Goal: Task Accomplishment & Management: Complete application form

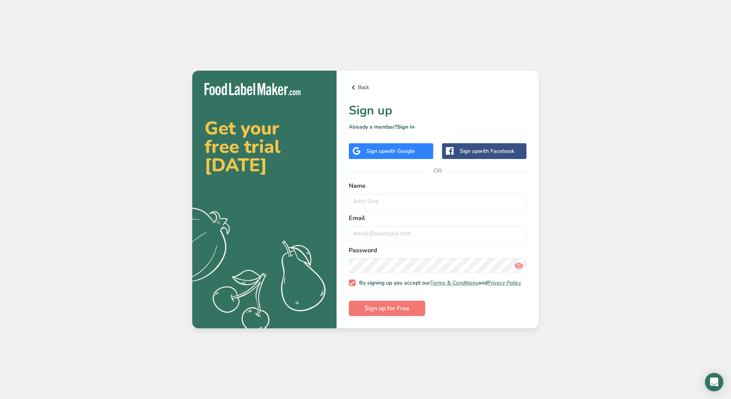
click at [404, 154] on div "Sign up with Google" at bounding box center [391, 151] width 84 height 16
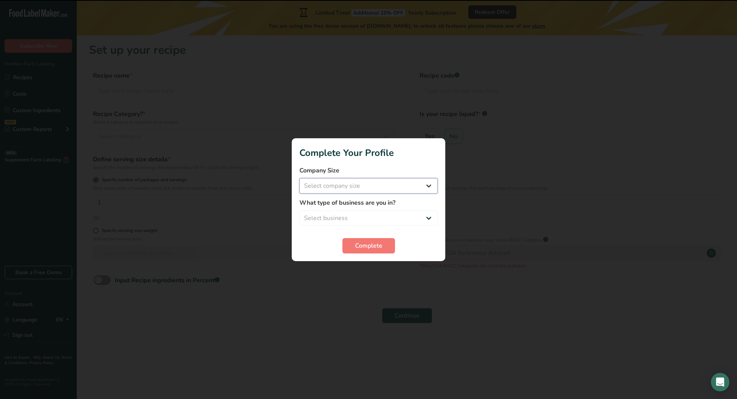
click at [414, 190] on select "Select company size Fewer than 10 Employees 10 to 50 Employees 51 to 500 Employ…" at bounding box center [368, 185] width 138 height 15
select select "2"
click at [299, 178] on select "Select company size Fewer than 10 Employees 10 to 50 Employees 51 to 500 Employ…" at bounding box center [368, 185] width 138 height 15
click at [368, 213] on select "Select business Packaged Food Manufacturer Restaurant & Cafe Bakery Meal Plans …" at bounding box center [368, 217] width 138 height 15
select select "1"
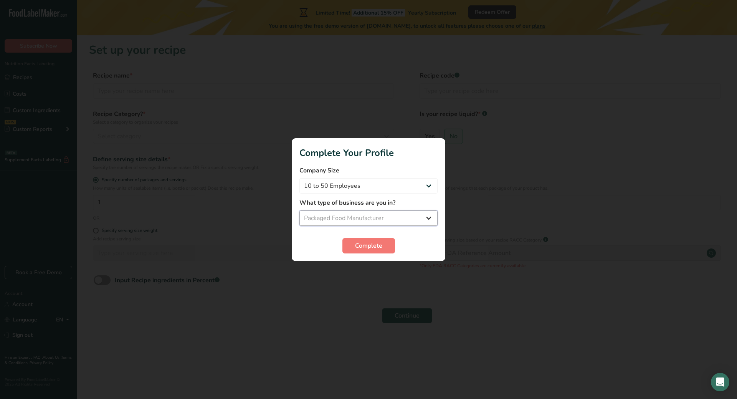
click at [299, 210] on select "Select business Packaged Food Manufacturer Restaurant & Cafe Bakery Meal Plans …" at bounding box center [368, 217] width 138 height 15
click at [371, 225] on select "Packaged Food Manufacturer Restaurant & Cafe Bakery Meal Plans & Catering Compa…" at bounding box center [368, 217] width 138 height 15
click at [362, 222] on select "Packaged Food Manufacturer Restaurant & Cafe Bakery Meal Plans & Catering Compa…" at bounding box center [368, 217] width 138 height 15
click at [368, 254] on section "Complete Your Profile Company Size Fewer than 10 Employees 10 to 50 Employees 5…" at bounding box center [369, 199] width 154 height 123
click at [363, 246] on span "Complete" at bounding box center [368, 245] width 27 height 9
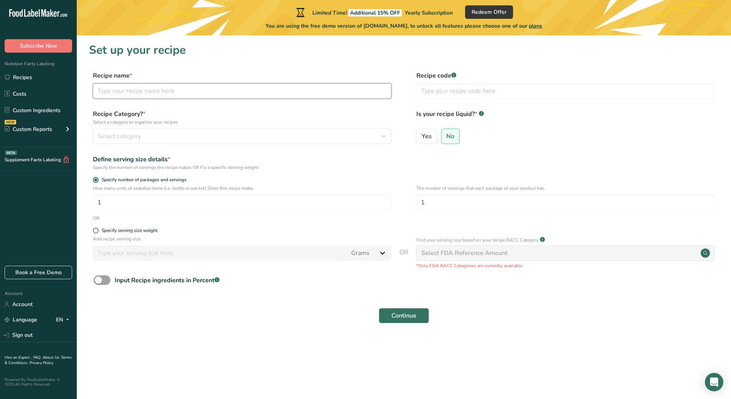
click at [243, 97] on input "text" at bounding box center [242, 90] width 299 height 15
click at [217, 133] on div "Select category" at bounding box center [240, 136] width 284 height 9
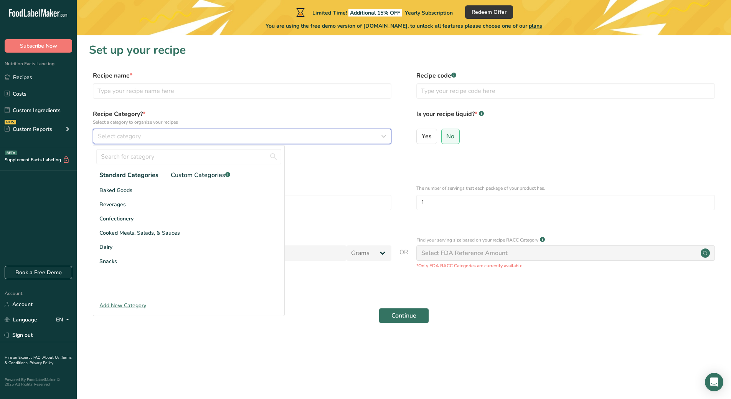
click at [217, 133] on div "Select category" at bounding box center [240, 136] width 284 height 9
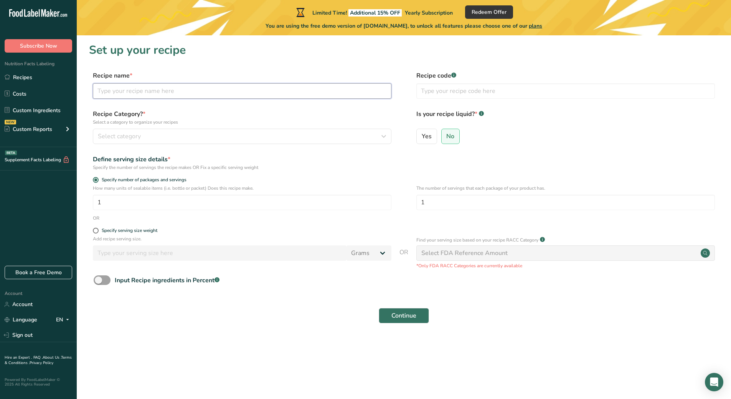
click at [188, 96] on input "text" at bounding box center [242, 90] width 299 height 15
type input "Gelo candies"
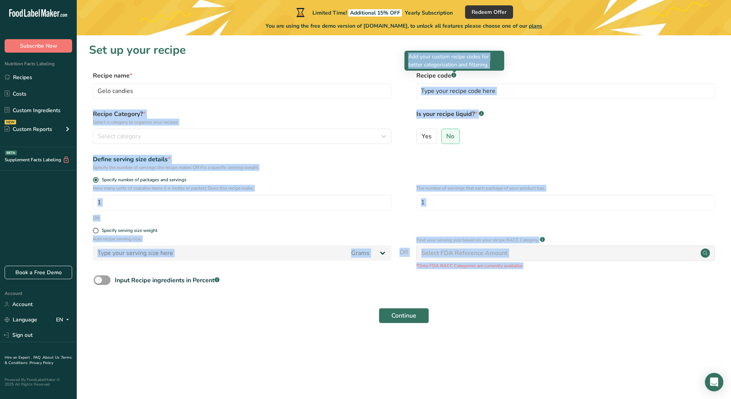
click at [453, 75] on body ".a-20{fill:#fff;} Subscribe Now Nutrition Facts Labeling Recipes Costs Custom I…" at bounding box center [365, 199] width 731 height 399
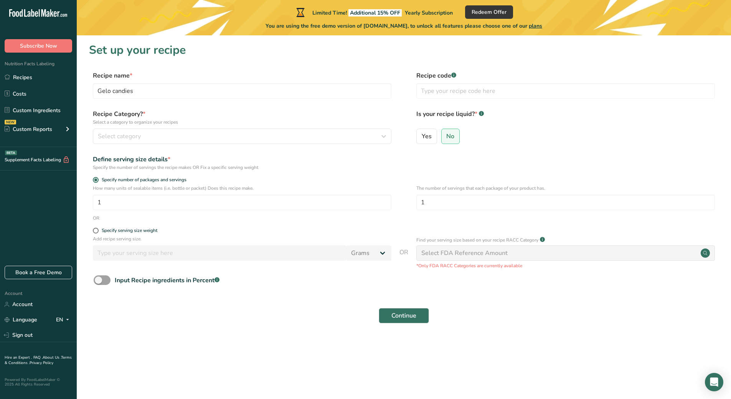
click at [454, 75] on rect at bounding box center [453, 75] width 5 height 5
click at [249, 130] on button "Select category" at bounding box center [242, 136] width 299 height 15
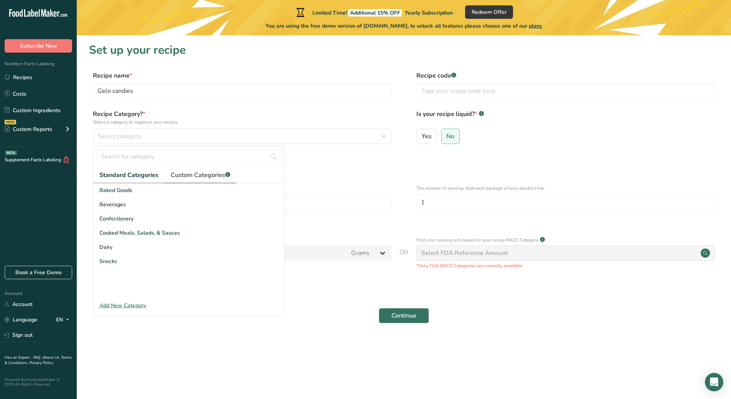
click at [221, 170] on span "Custom Categories .a-a{fill:#347362;}.b-a{fill:#fff;}" at bounding box center [200, 174] width 59 height 9
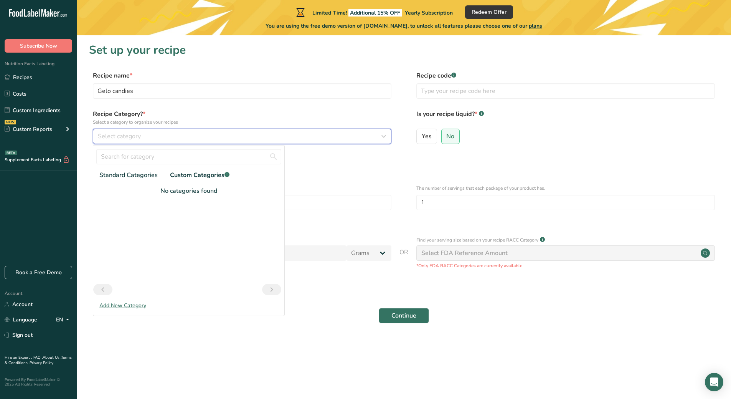
click at [170, 142] on button "Select category" at bounding box center [242, 136] width 299 height 15
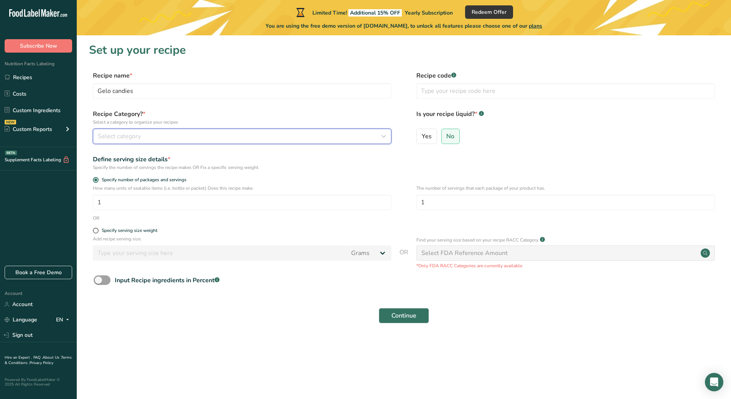
click at [170, 142] on button "Select category" at bounding box center [242, 136] width 299 height 15
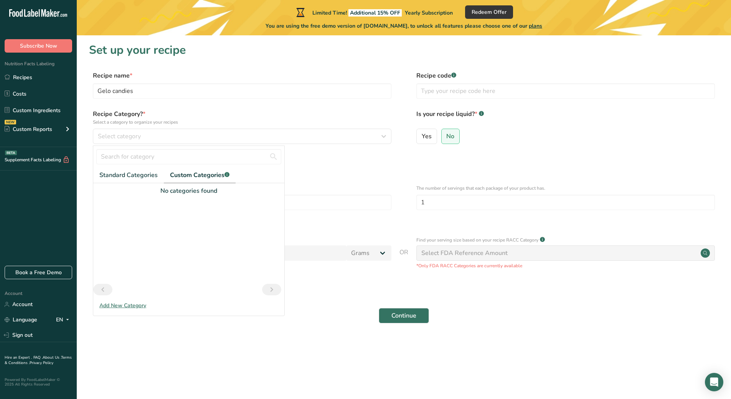
click at [196, 192] on div "No categories found" at bounding box center [188, 190] width 191 height 9
click at [139, 307] on div "Add New Category" at bounding box center [188, 305] width 191 height 8
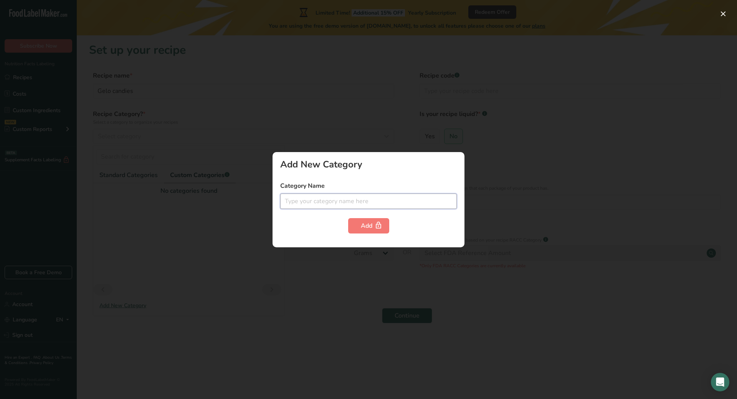
click at [317, 205] on input "text" at bounding box center [368, 200] width 177 height 15
type input "candies"
click at [367, 231] on button "Add" at bounding box center [368, 225] width 41 height 15
click at [330, 197] on input "candies" at bounding box center [368, 200] width 177 height 15
click at [309, 116] on div at bounding box center [368, 199] width 737 height 399
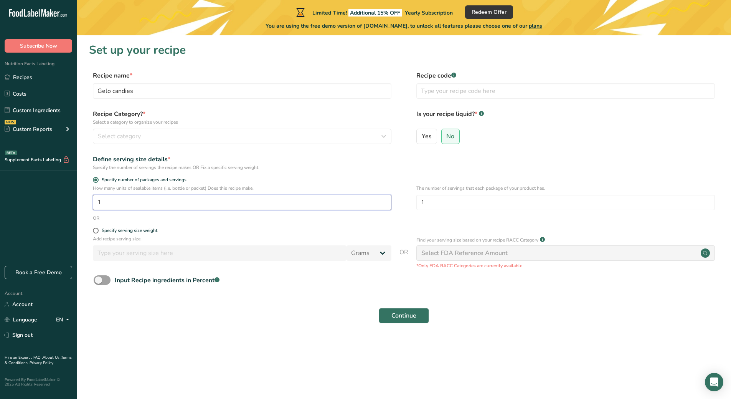
click at [145, 201] on input "1" at bounding box center [242, 202] width 299 height 15
click at [129, 139] on span "Select category" at bounding box center [119, 136] width 43 height 9
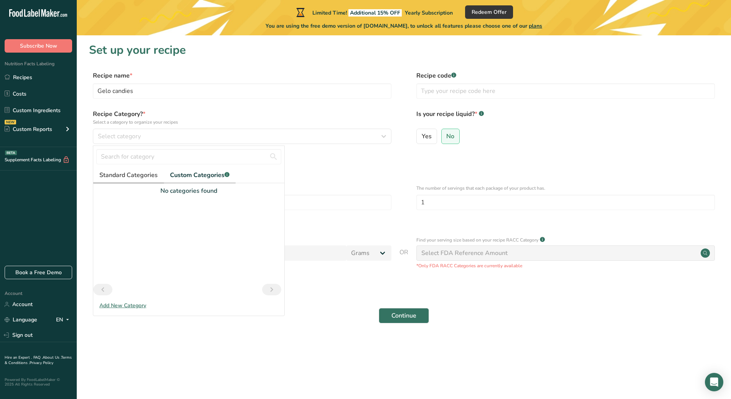
click at [123, 176] on span "Standard Categories" at bounding box center [128, 174] width 58 height 9
click at [138, 160] on input "text" at bounding box center [188, 156] width 185 height 15
type input "c"
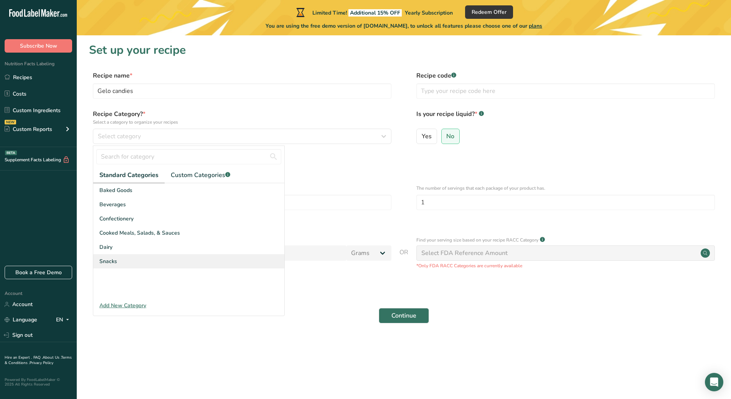
click at [94, 254] on div "Snacks" at bounding box center [188, 261] width 191 height 14
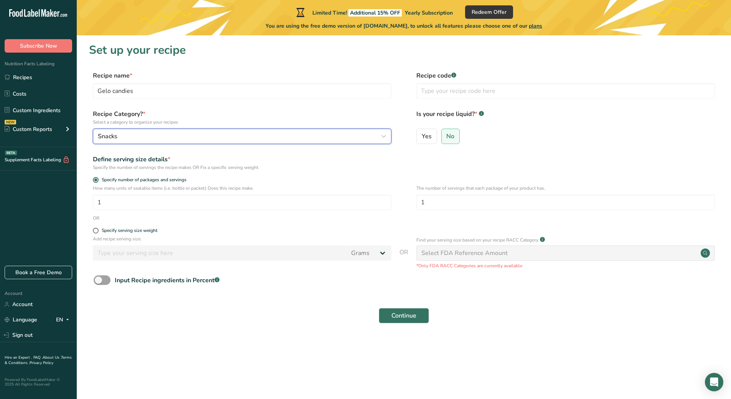
click at [111, 136] on span "Snacks" at bounding box center [108, 136] width 20 height 9
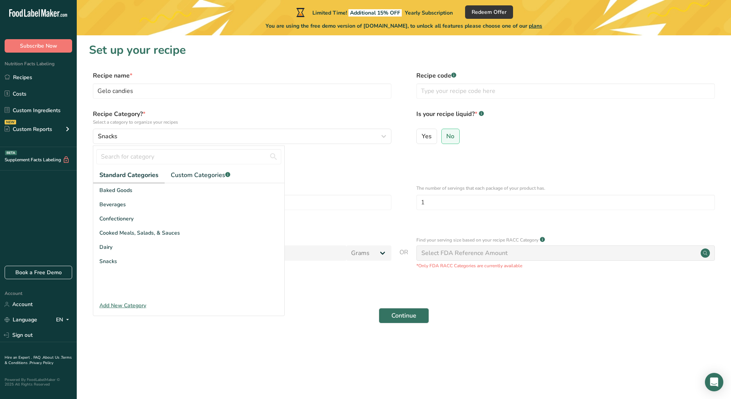
click at [397, 177] on div "Specify number of packages and servings" at bounding box center [404, 181] width 630 height 8
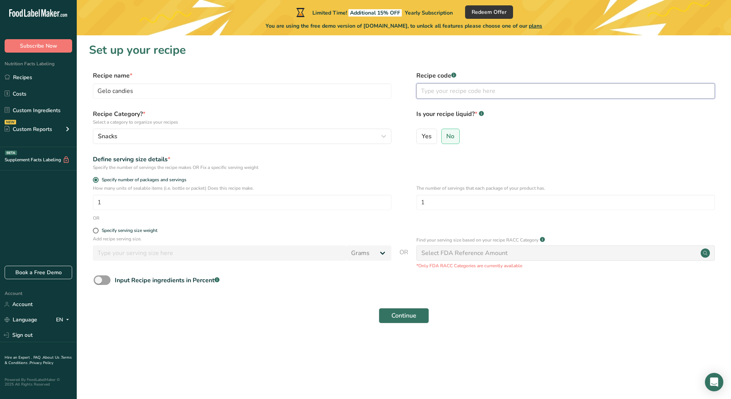
click at [436, 92] on input "text" at bounding box center [565, 90] width 299 height 15
click at [447, 139] on span "No" at bounding box center [450, 136] width 8 height 8
click at [447, 139] on input "No" at bounding box center [444, 136] width 5 height 5
click at [176, 209] on input "1" at bounding box center [242, 202] width 299 height 15
type input "1"
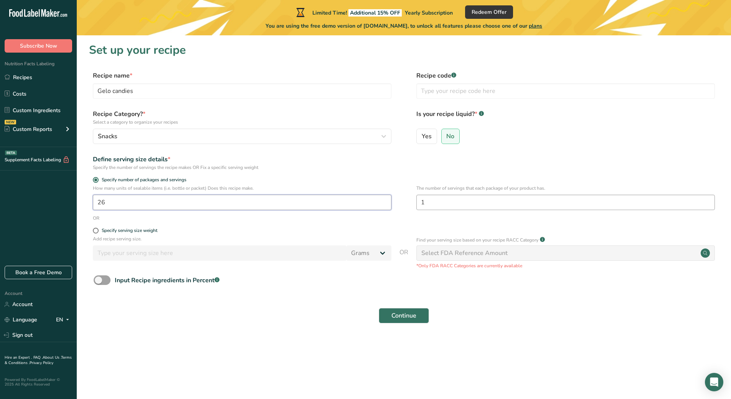
type input "26"
click at [452, 198] on input "1" at bounding box center [565, 202] width 299 height 15
type input "26"
click at [204, 209] on input "26" at bounding box center [242, 202] width 299 height 15
type input "1"
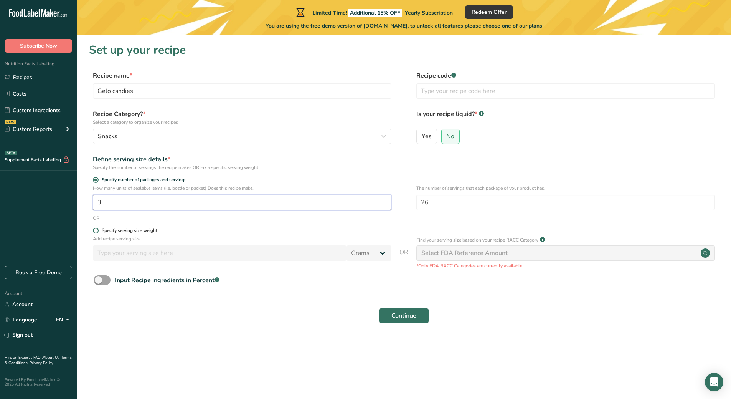
type input "3"
click at [96, 229] on span at bounding box center [96, 231] width 6 height 6
click at [96, 229] on input "Specify serving size weight" at bounding box center [95, 230] width 5 height 5
radio input "true"
radio input "false"
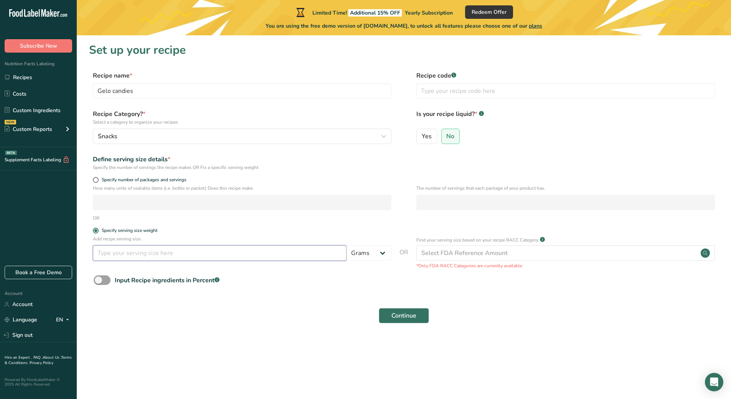
click at [118, 257] on input "number" at bounding box center [220, 252] width 254 height 15
click at [100, 228] on span "Specify serving size weight" at bounding box center [128, 231] width 59 height 6
click at [98, 228] on input "Specify serving size weight" at bounding box center [95, 230] width 5 height 5
click at [96, 231] on span at bounding box center [96, 231] width 6 height 6
click at [96, 231] on input "Specify serving size weight" at bounding box center [95, 230] width 5 height 5
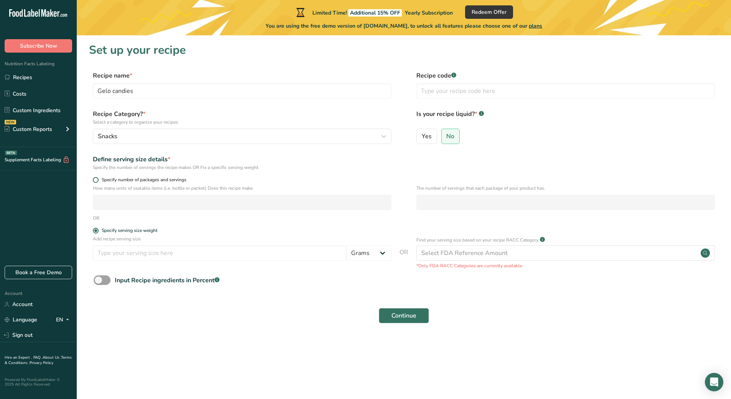
click at [95, 180] on span at bounding box center [96, 180] width 6 height 6
click at [95, 180] on input "Specify number of packages and servings" at bounding box center [95, 179] width 5 height 5
radio input "true"
radio input "false"
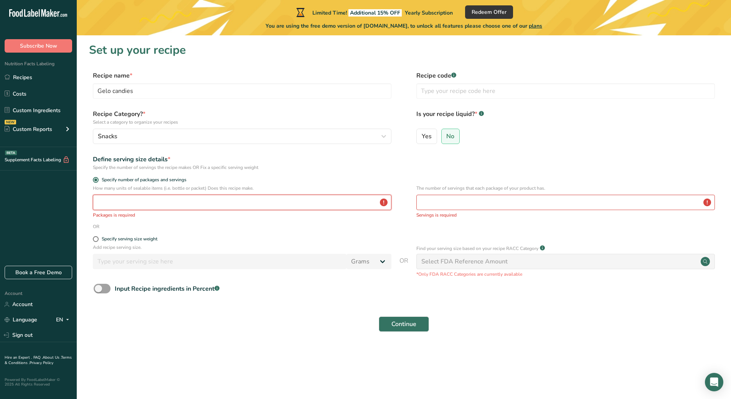
click at [150, 201] on input "number" at bounding box center [242, 202] width 299 height 15
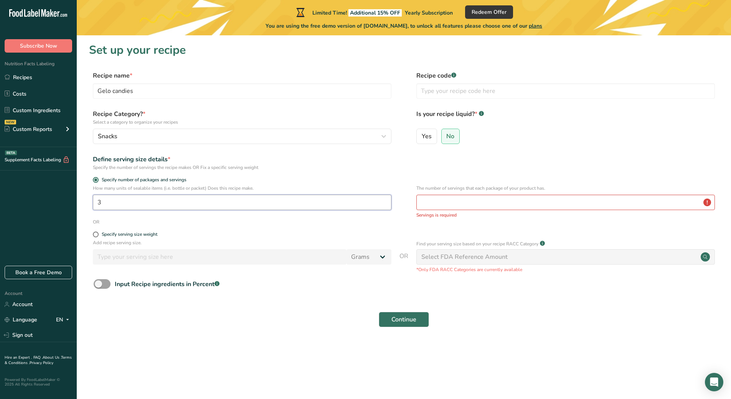
type input "3"
click at [436, 210] on div "The number of servings that each package of your product has. Servings is requi…" at bounding box center [565, 202] width 299 height 34
click at [428, 202] on input "number" at bounding box center [565, 202] width 299 height 15
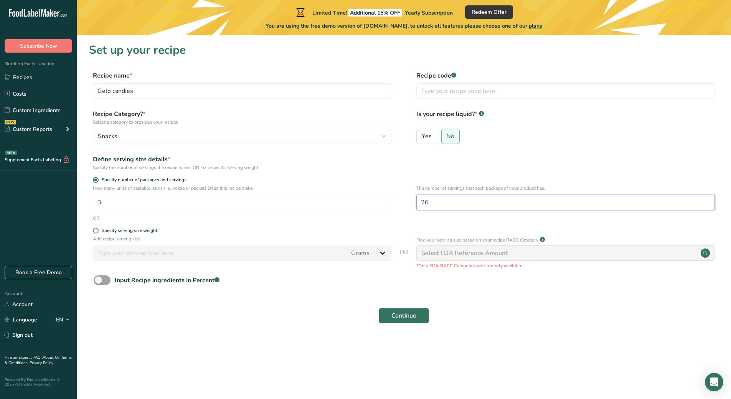
type input "26"
click at [396, 311] on span "Continue" at bounding box center [403, 315] width 25 height 9
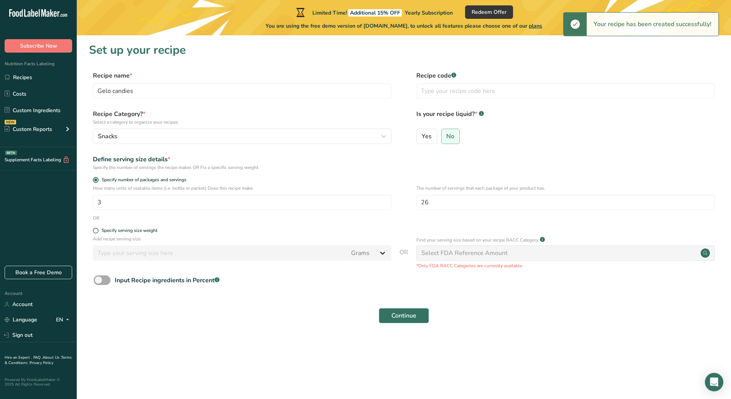
click at [104, 279] on span at bounding box center [102, 280] width 17 height 10
click at [99, 279] on input "Input Recipe ingredients in Percent .a-a{fill:#347362;}.b-a{fill:#fff;}" at bounding box center [96, 279] width 5 height 5
checkbox input "true"
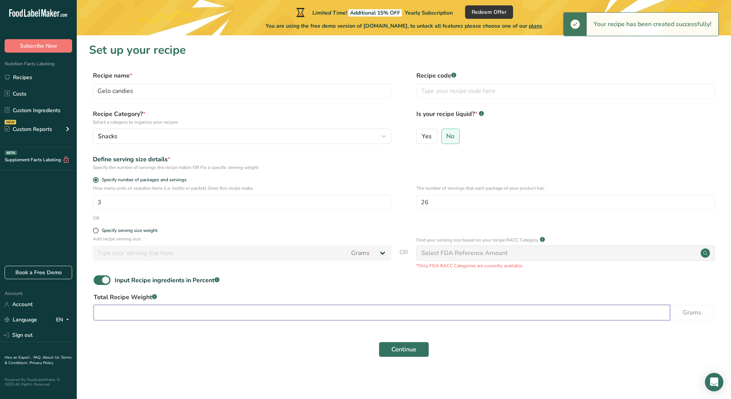
click at [138, 309] on input "number" at bounding box center [382, 312] width 576 height 15
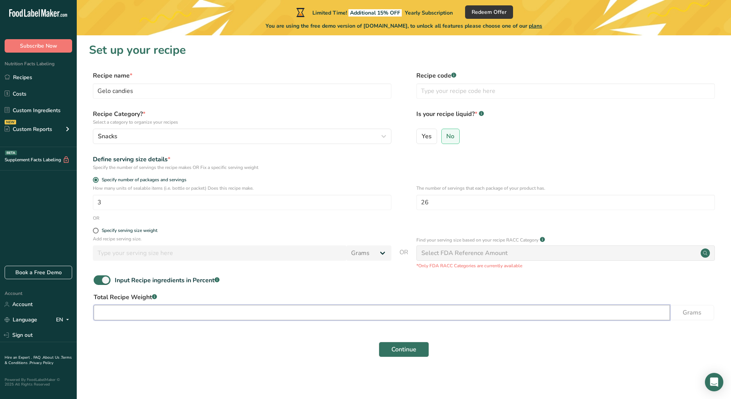
click at [257, 317] on input "number" at bounding box center [382, 312] width 576 height 15
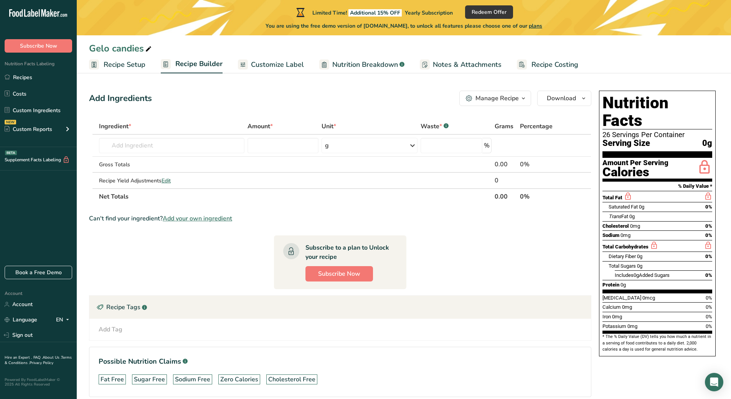
click at [683, 158] on section "Amount Per Serving Calories" at bounding box center [658, 170] width 110 height 24
click at [162, 145] on input "text" at bounding box center [171, 145] width 145 height 15
click at [627, 192] on icon at bounding box center [628, 197] width 8 height 10
